Goal: Find specific page/section: Find specific page/section

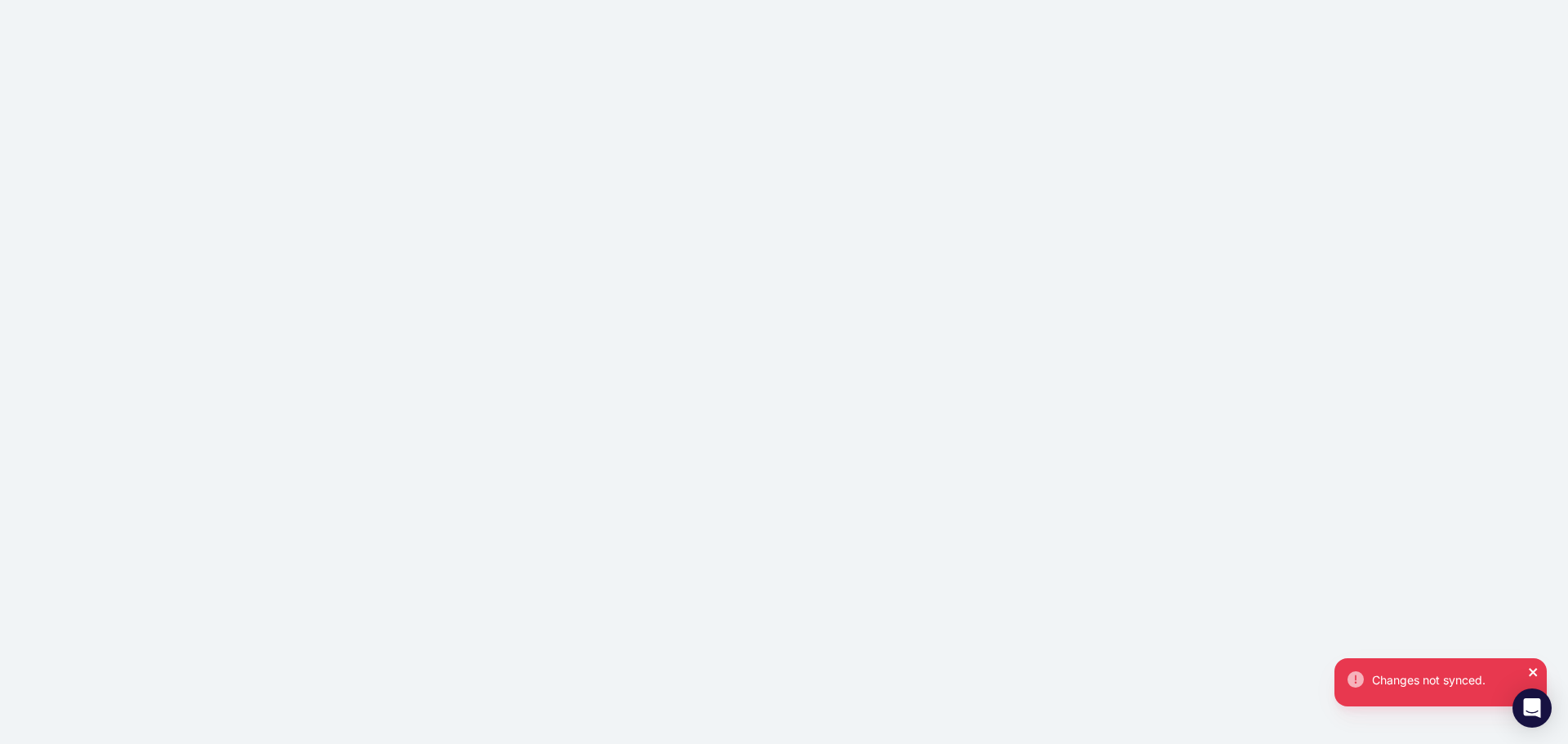
click at [1533, 670] on icon "close" at bounding box center [1533, 672] width 12 height 13
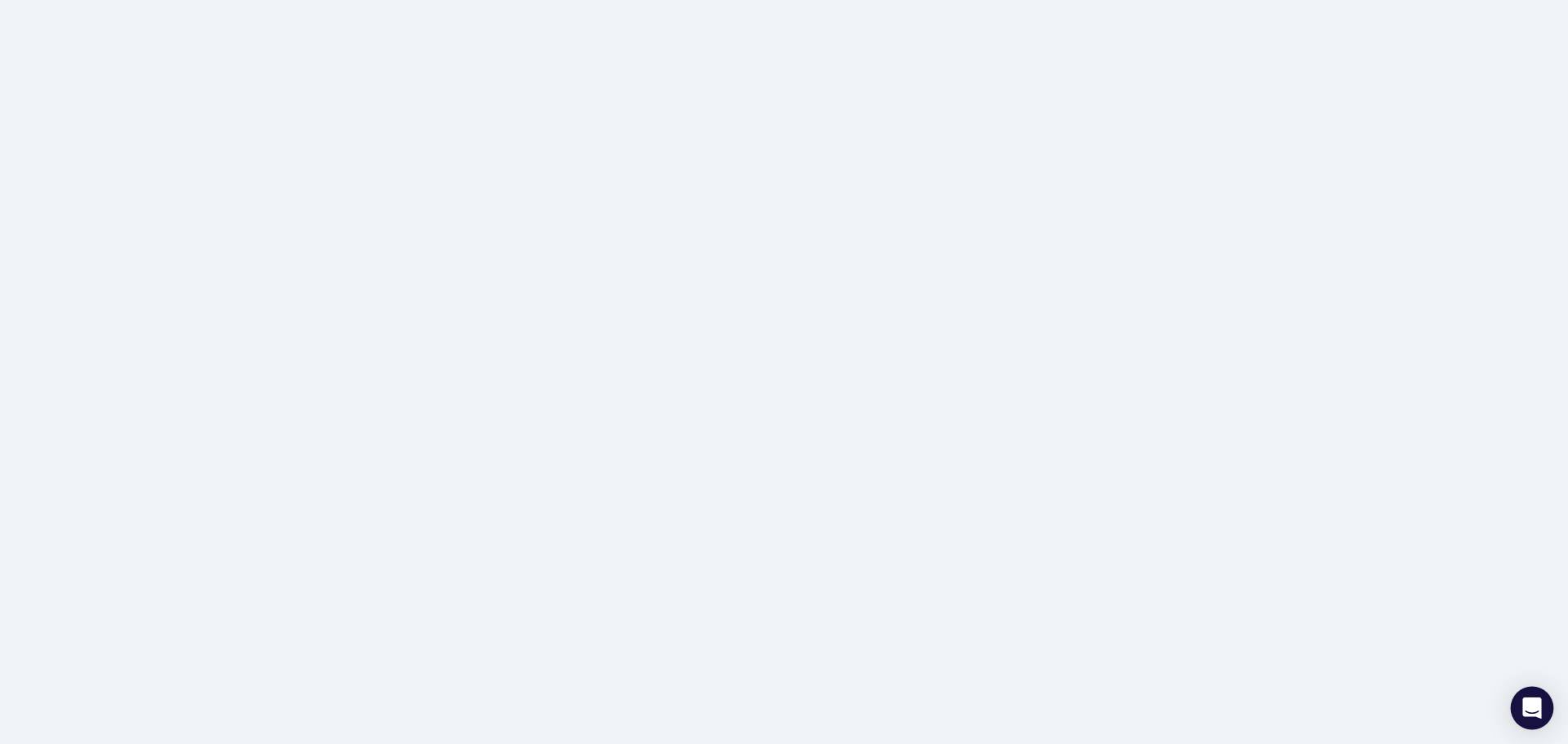
click at [1541, 710] on div "Open Intercom Messenger" at bounding box center [1533, 709] width 43 height 43
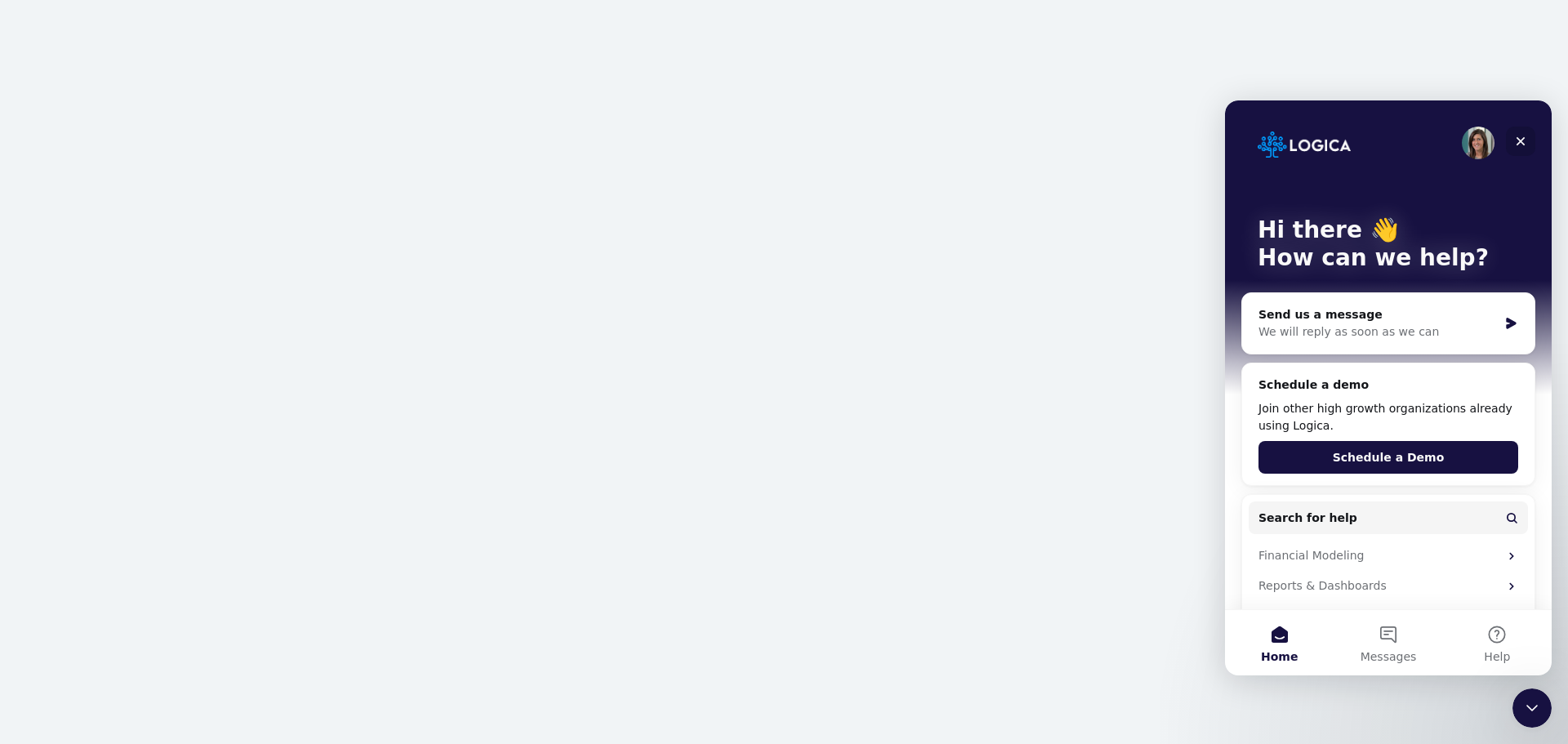
click at [1523, 136] on icon "Close" at bounding box center [1520, 141] width 13 height 13
